Goal: Information Seeking & Learning: Learn about a topic

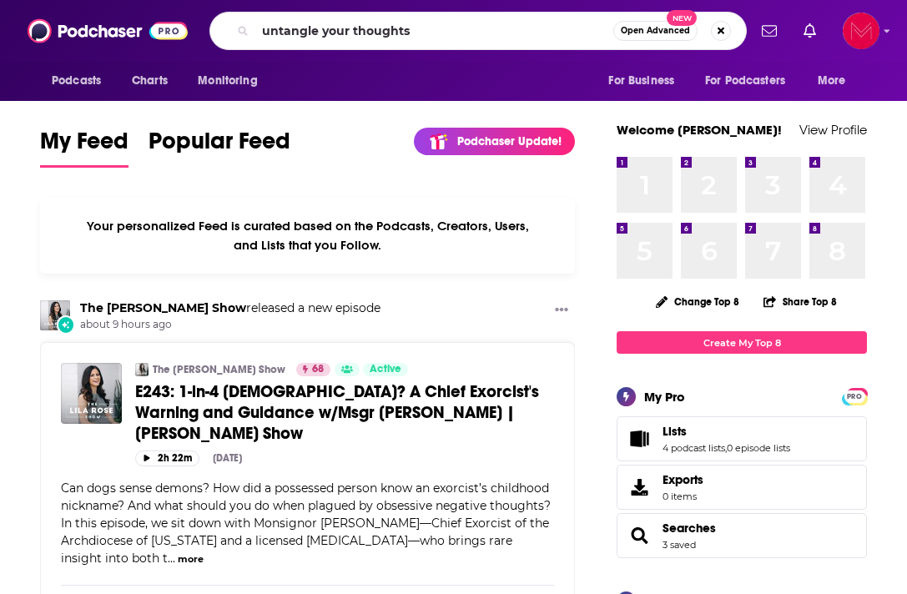
type input "untangle your thoughts"
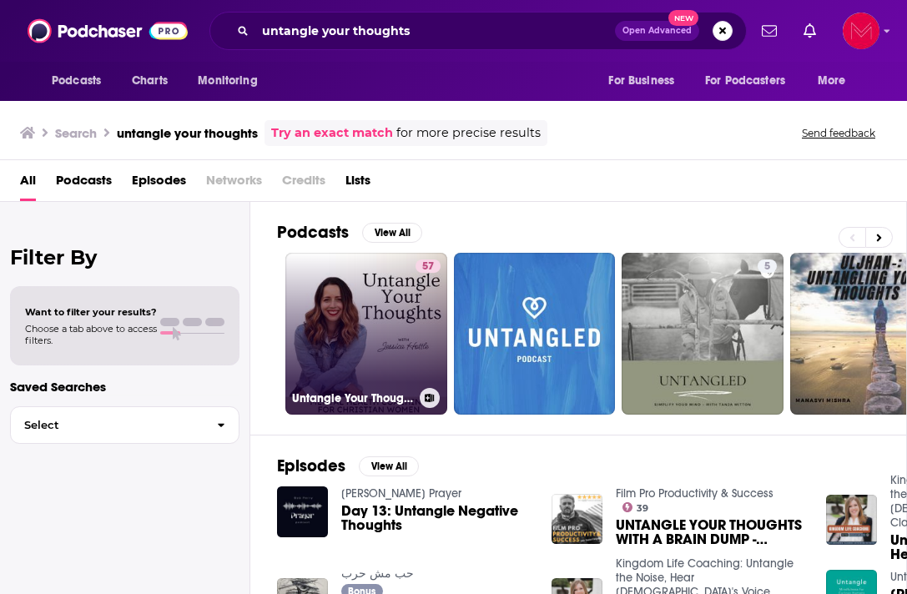
click at [370, 315] on link "57 Untangle Your Thoughts | Trust in [DEMOGRAPHIC_DATA], Hear from [DEMOGRAPHIC…" at bounding box center [366, 334] width 162 height 162
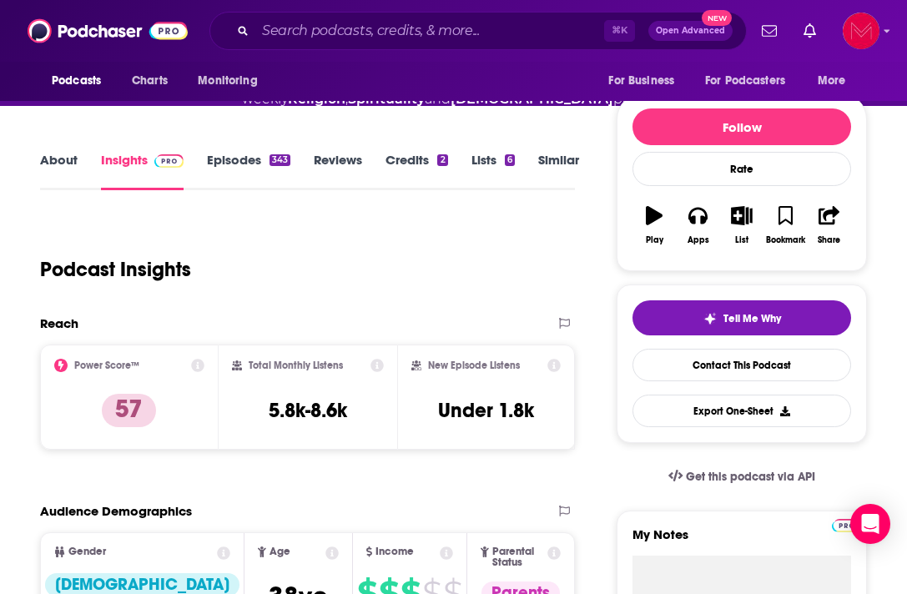
scroll to position [202, 0]
